Goal: Use online tool/utility: Use online tool/utility

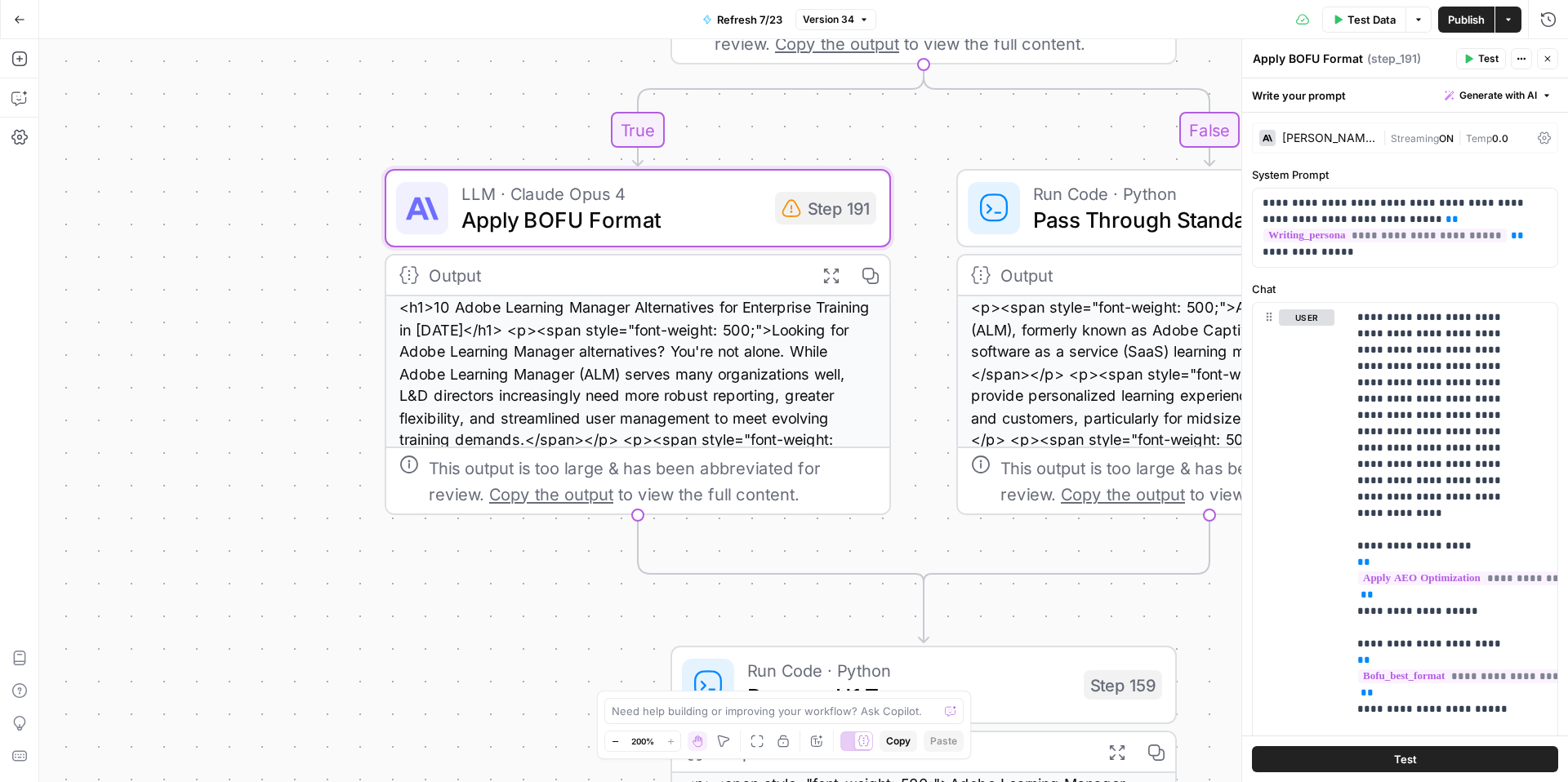
scroll to position [319, 0]
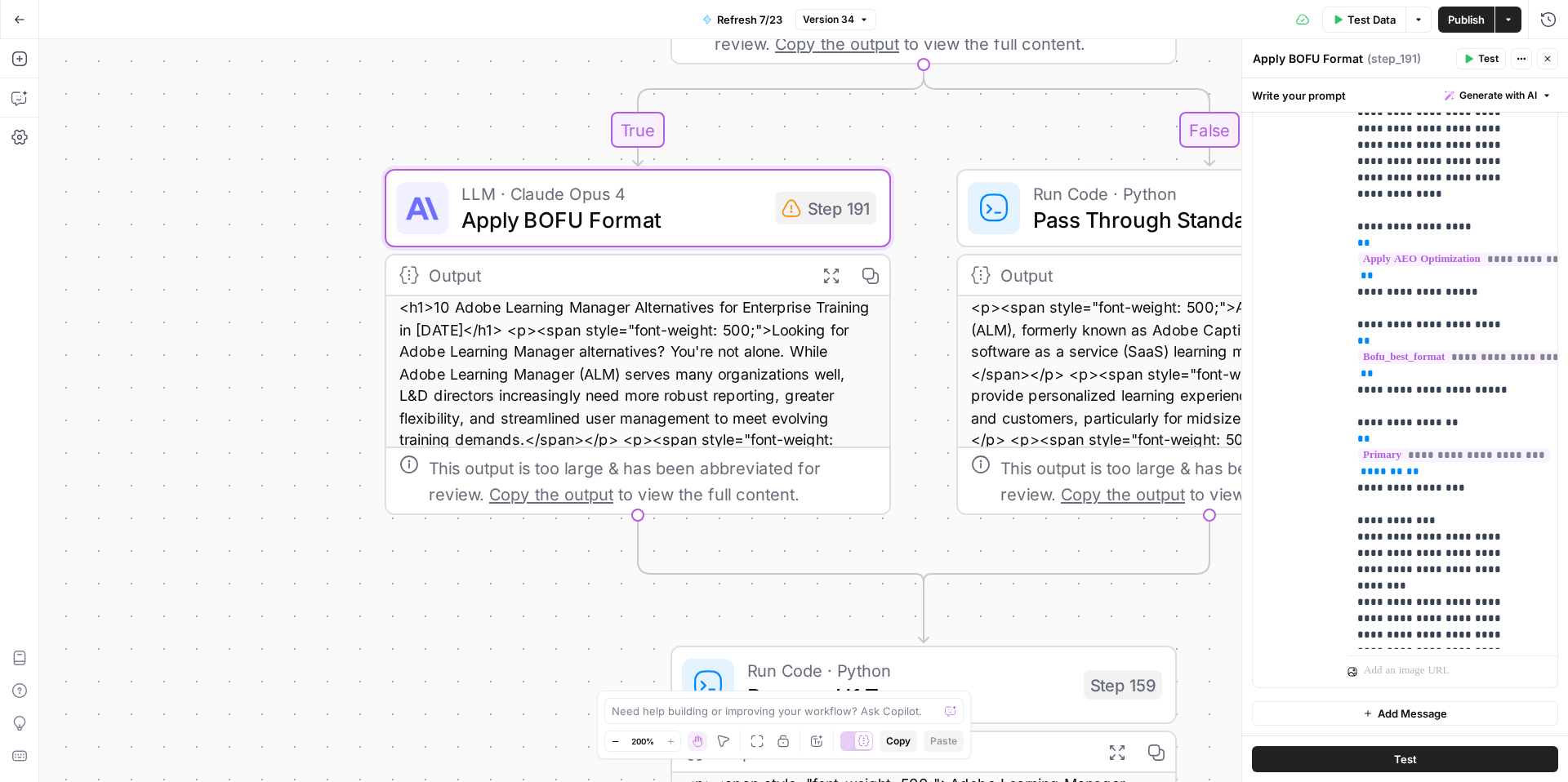
click at [1355, 10] on button "Test Data" at bounding box center [1364, 19] width 84 height 26
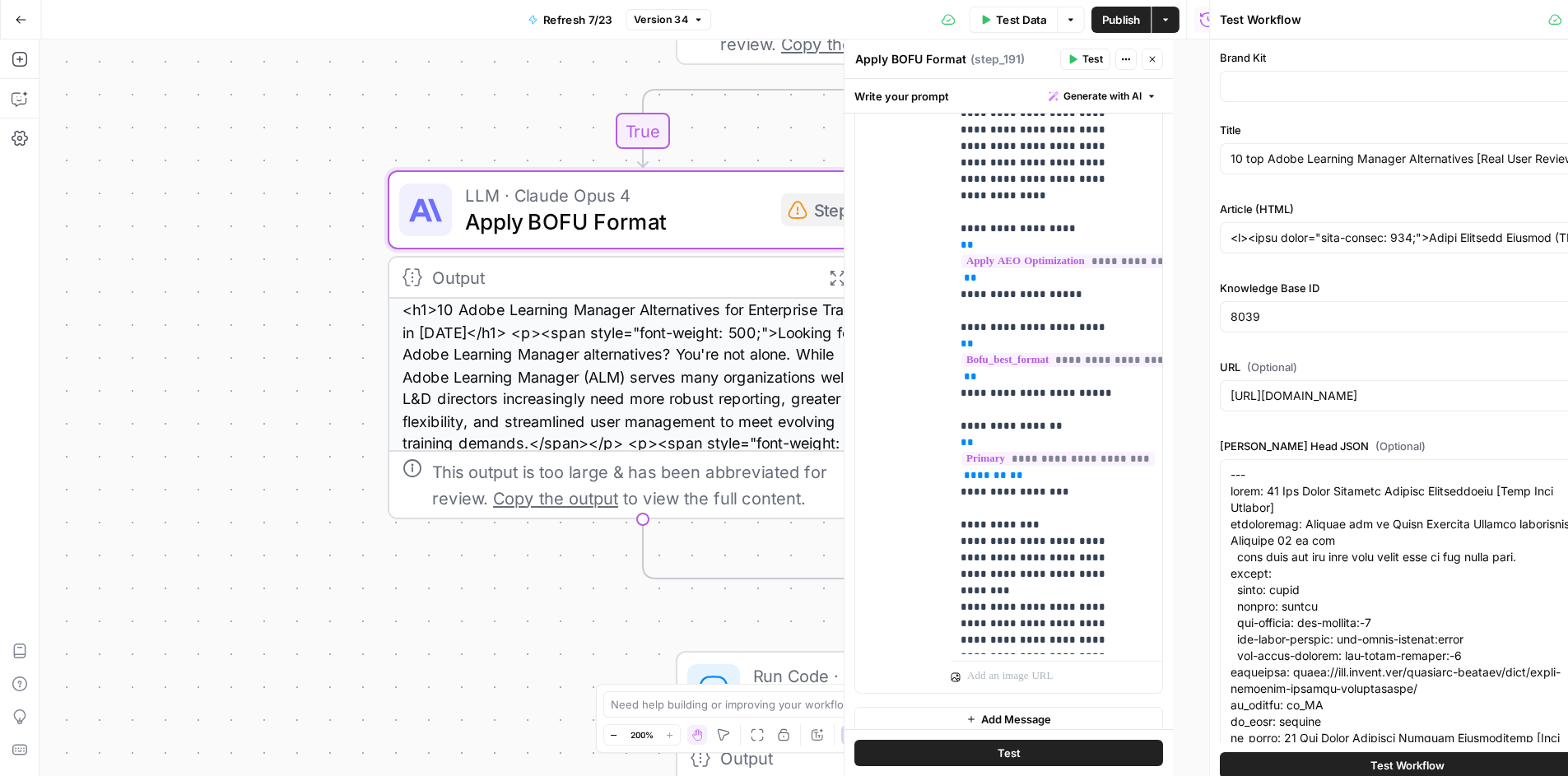
type input "Docebo"
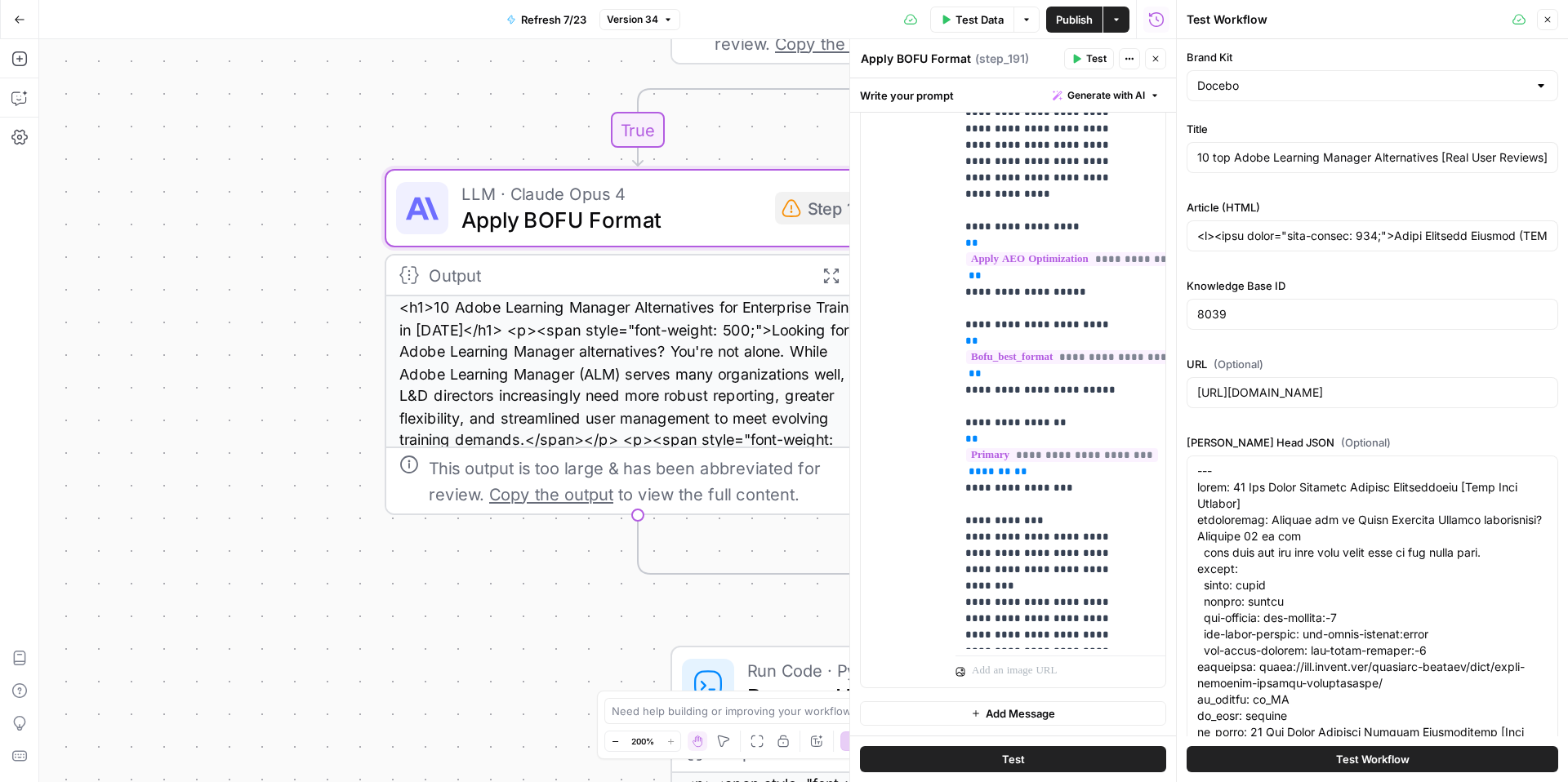
click at [1351, 757] on span "Test Workflow" at bounding box center [1373, 760] width 74 height 17
type input "<l><ipsu dolor="sita-consec: 009;">Adipi Elitsedd Eiusmod (TEM), incididu utlab…"
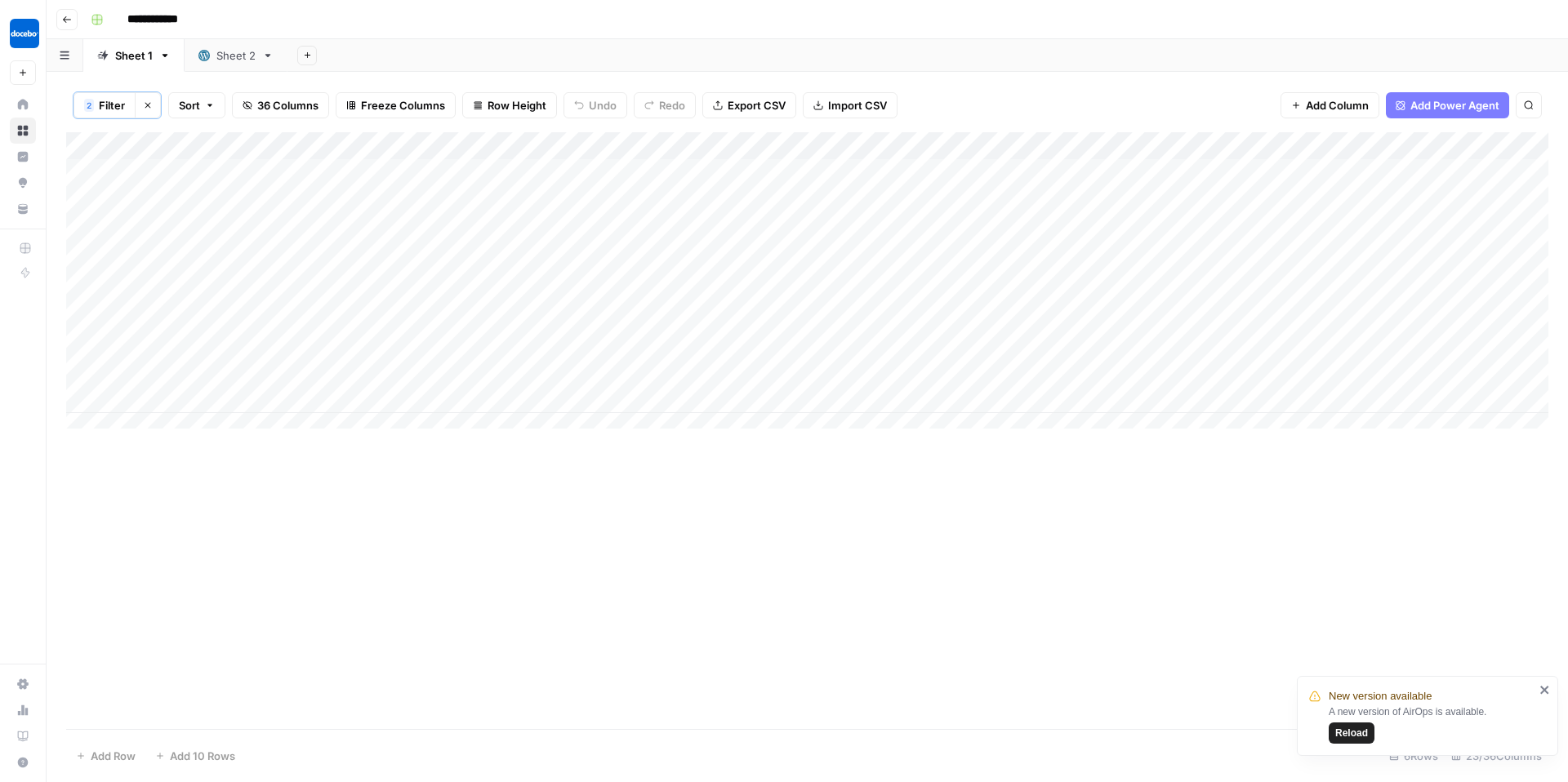
click at [897, 644] on div "Add Column" at bounding box center [807, 431] width 1482 height 597
click at [1343, 730] on span "Reload" at bounding box center [1352, 733] width 33 height 15
click at [839, 151] on div "Add Column" at bounding box center [807, 286] width 1482 height 308
